Goal: Task Accomplishment & Management: Manage account settings

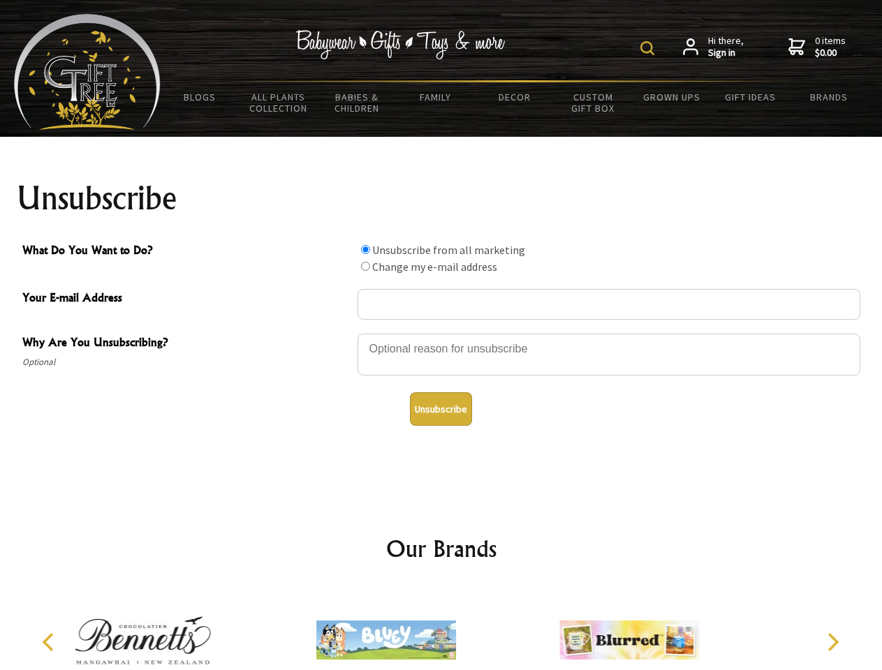
click at [649, 48] on img at bounding box center [647, 48] width 14 height 14
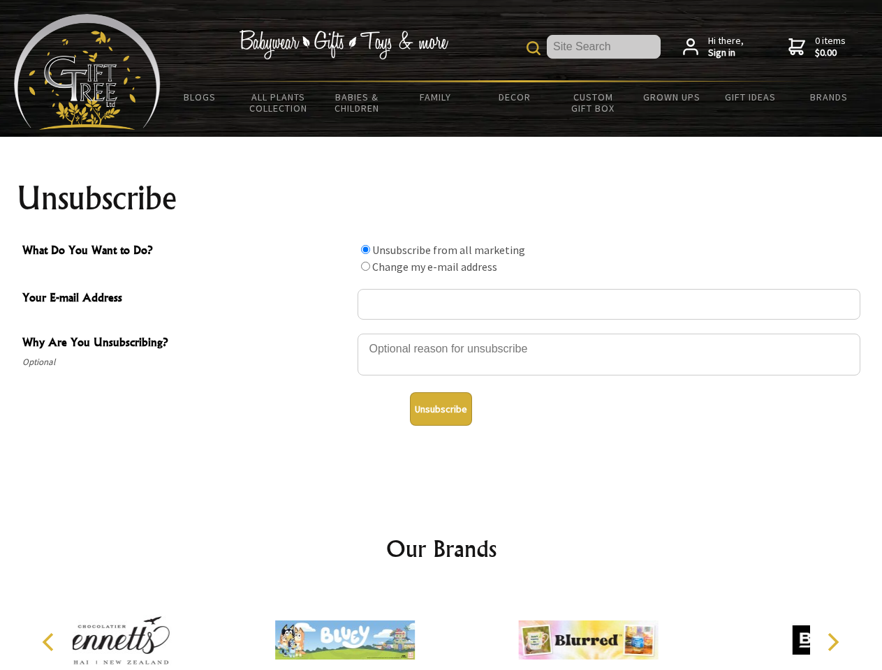
click at [441, 333] on div at bounding box center [609, 356] width 503 height 49
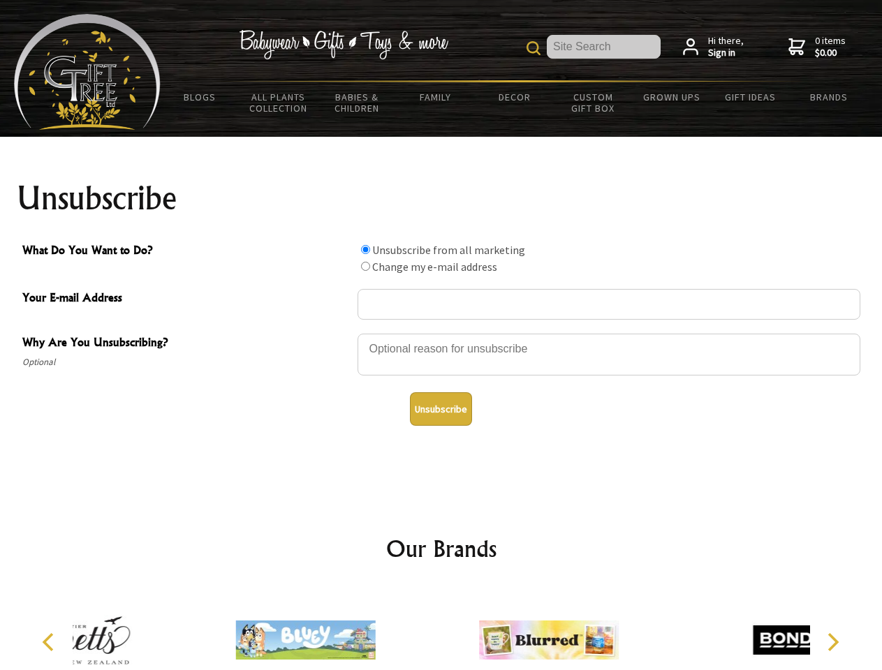
click at [365, 249] on input "What Do You Want to Do?" at bounding box center [365, 249] width 9 height 9
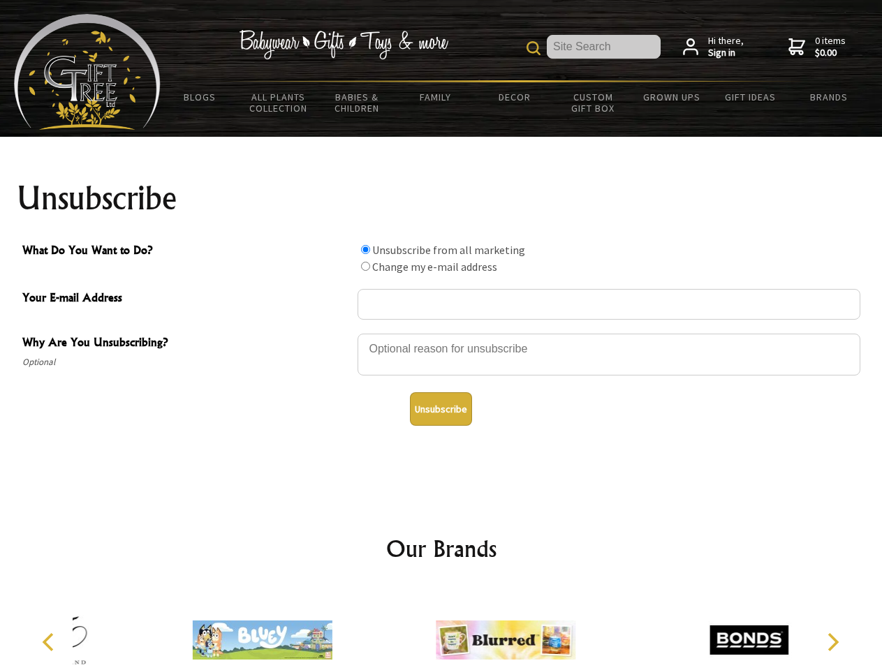
click at [365, 266] on input "What Do You Want to Do?" at bounding box center [365, 266] width 9 height 9
radio input "true"
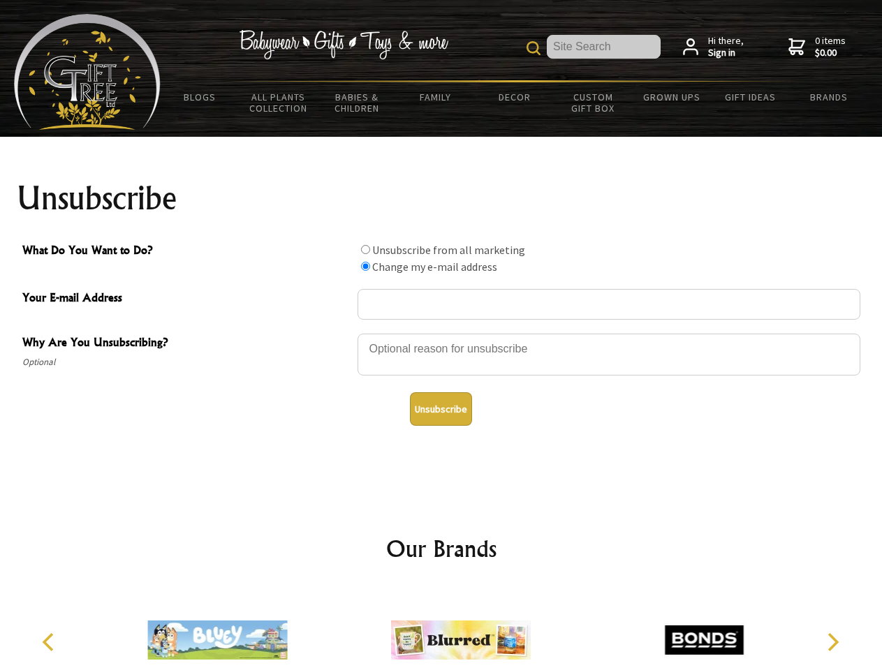
click at [441, 409] on button "Unsubscribe" at bounding box center [441, 409] width 62 height 34
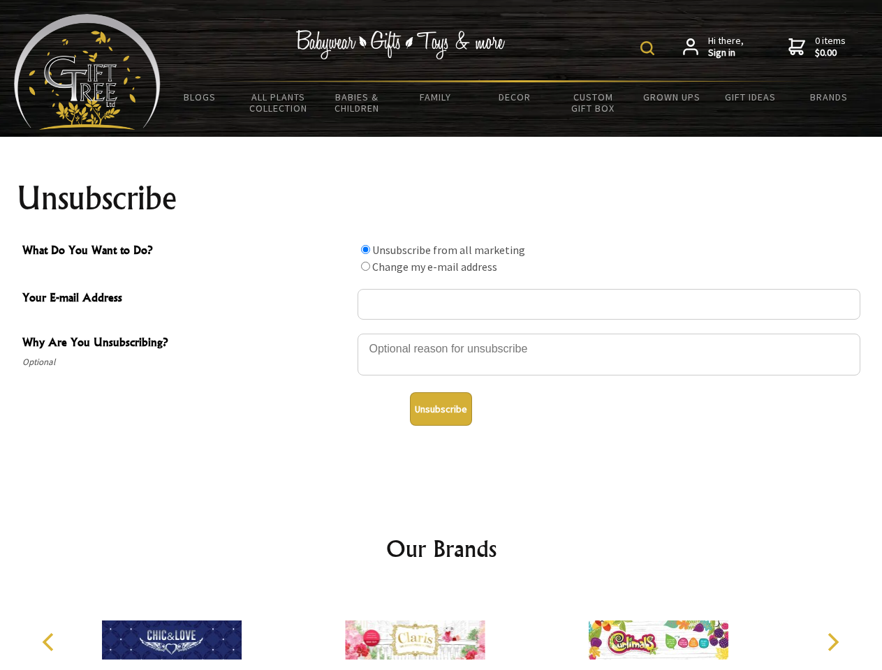
click at [649, 48] on img at bounding box center [647, 48] width 14 height 14
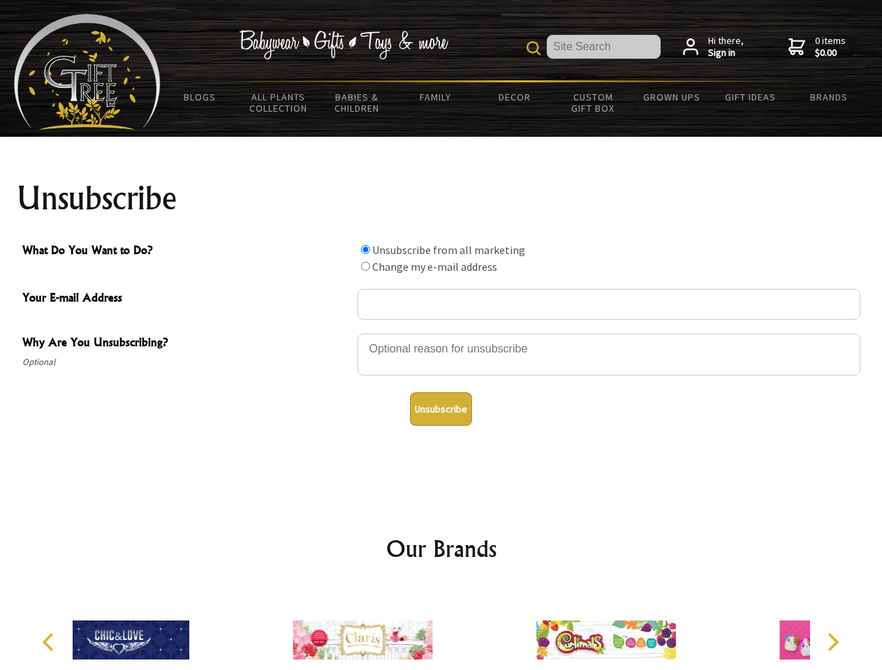
click at [441, 333] on div at bounding box center [609, 356] width 503 height 49
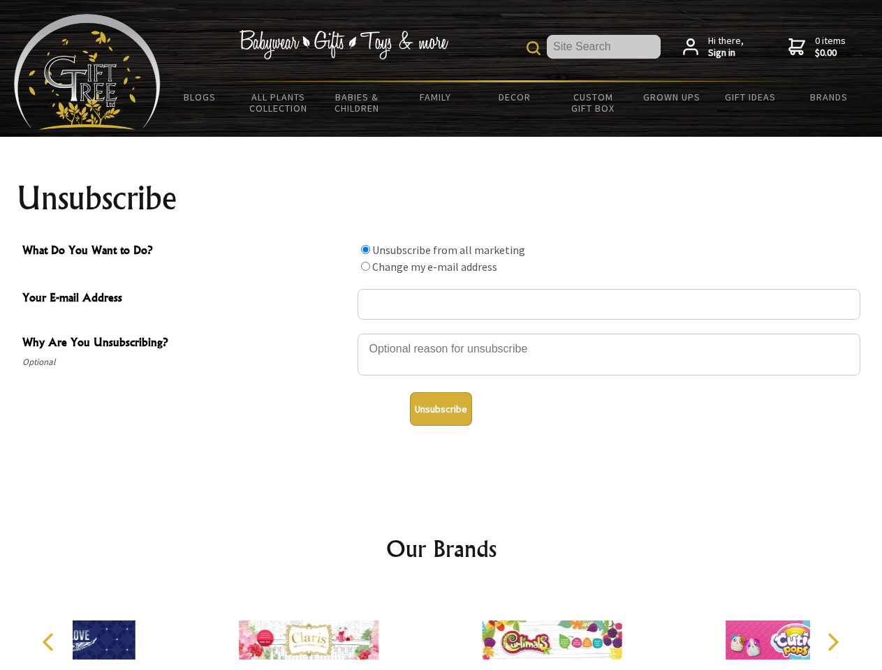
click at [365, 249] on input "What Do You Want to Do?" at bounding box center [365, 249] width 9 height 9
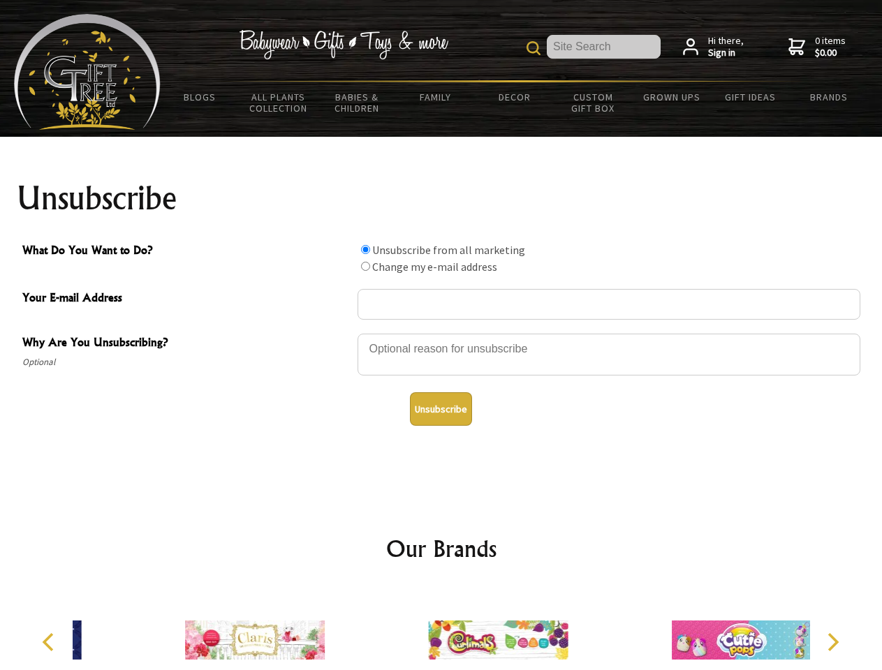
click at [365, 266] on input "What Do You Want to Do?" at bounding box center [365, 266] width 9 height 9
radio input "true"
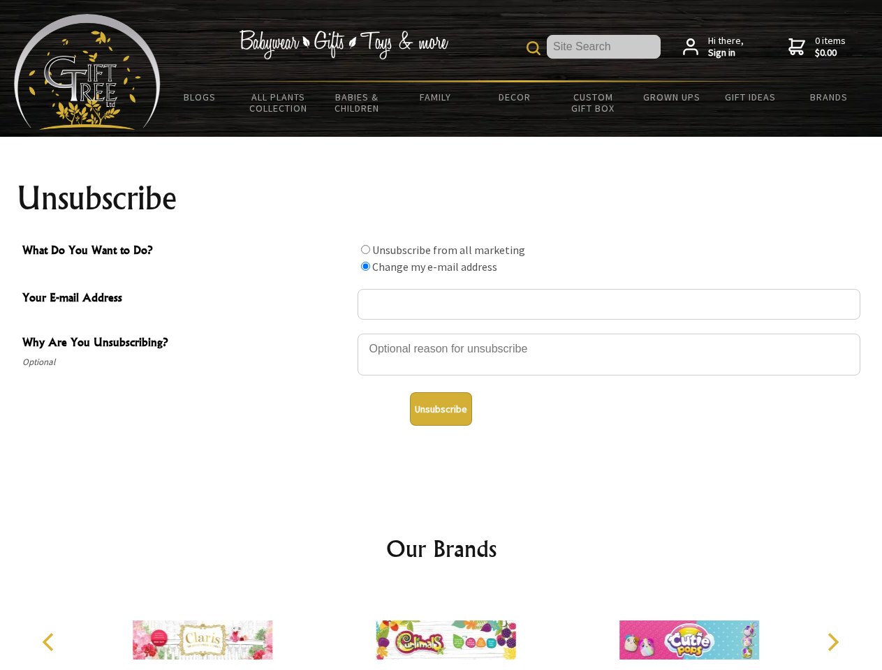
click at [441, 409] on button "Unsubscribe" at bounding box center [441, 409] width 62 height 34
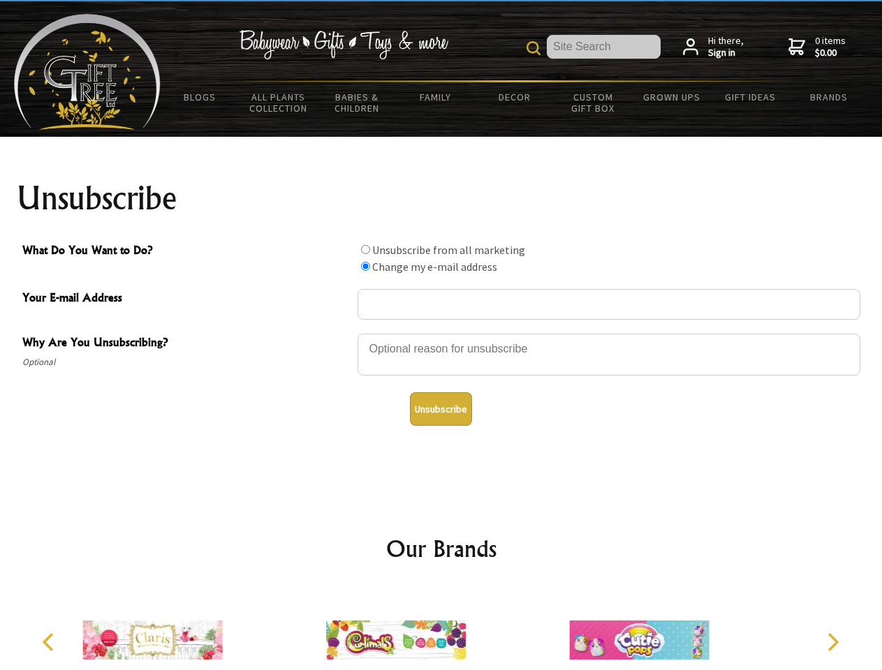
click at [50, 642] on icon "Previous" at bounding box center [49, 642] width 18 height 18
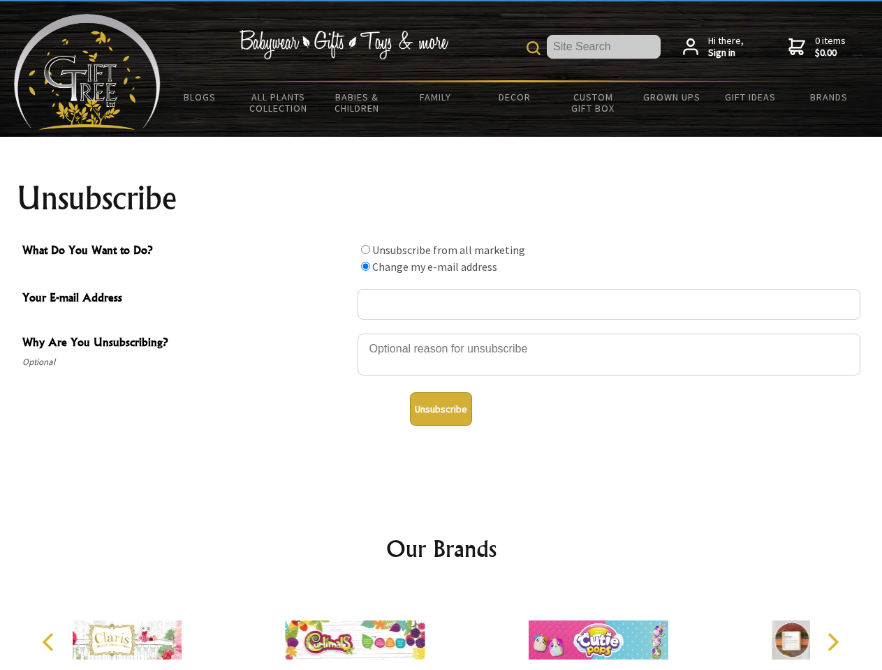
click at [832, 642] on icon "Next" at bounding box center [832, 642] width 18 height 18
